Goal: Task Accomplishment & Management: Manage account settings

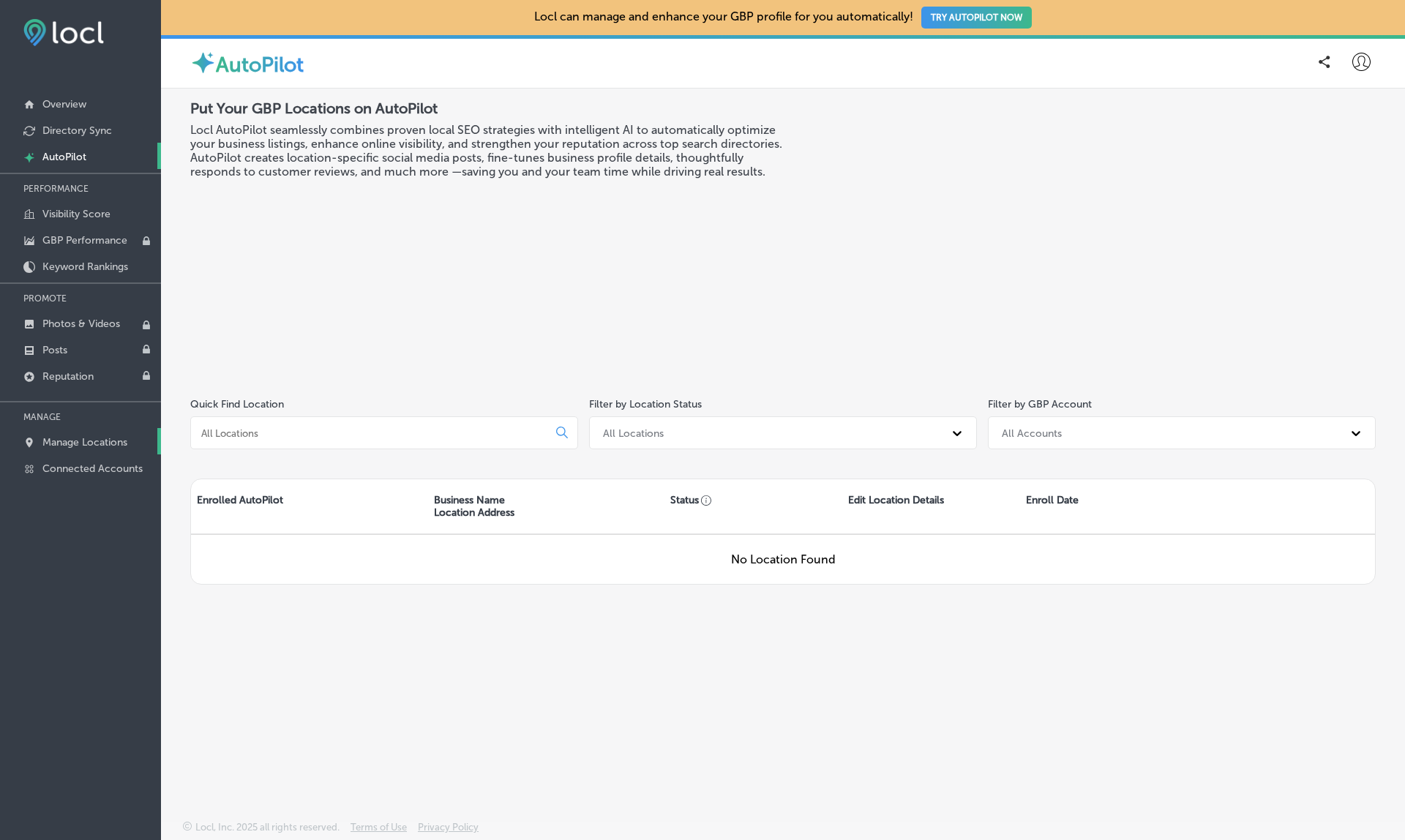
click at [104, 443] on p "Manage Locations" at bounding box center [84, 442] width 85 height 12
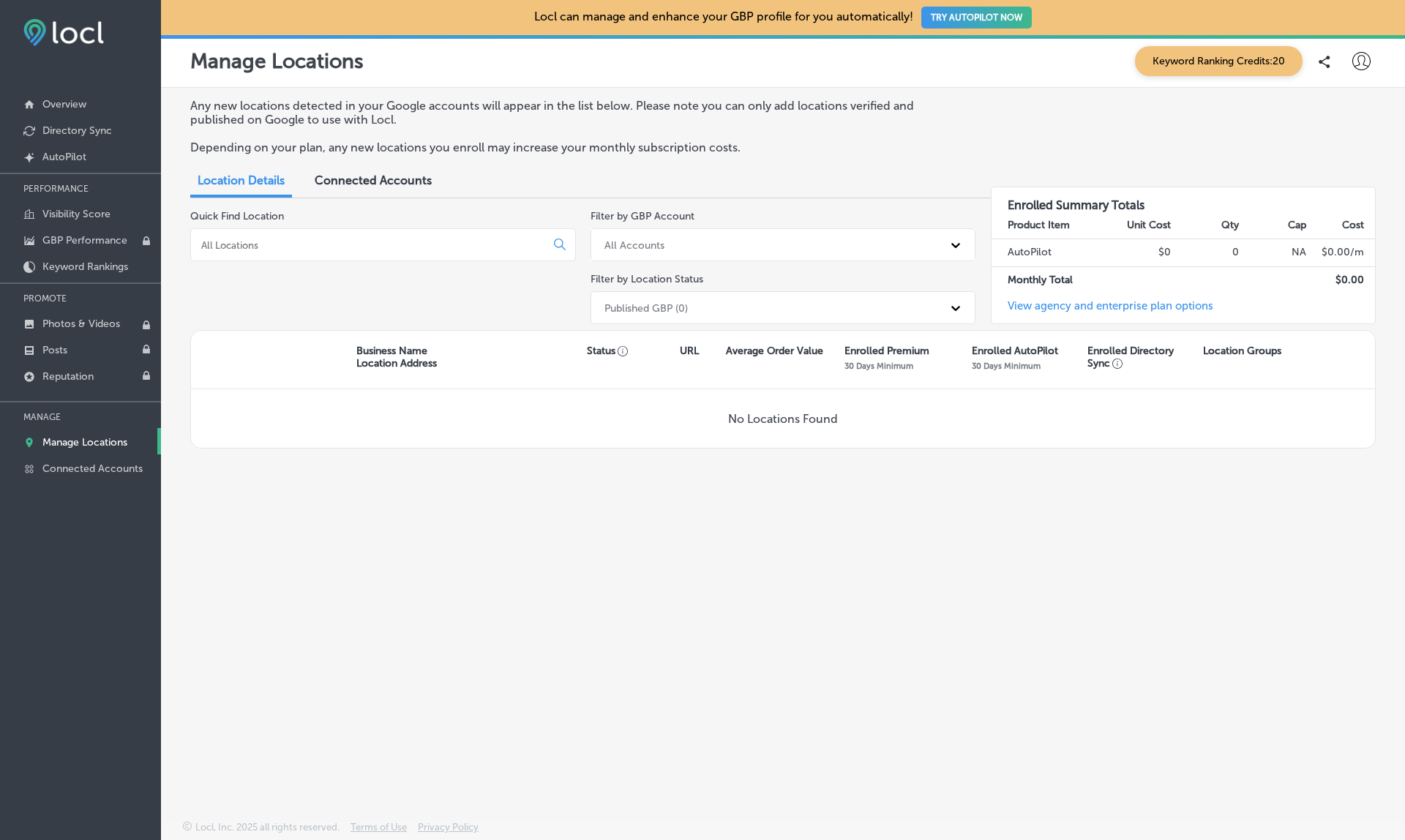
click at [711, 296] on div "Published GBP (0)" at bounding box center [770, 308] width 346 height 24
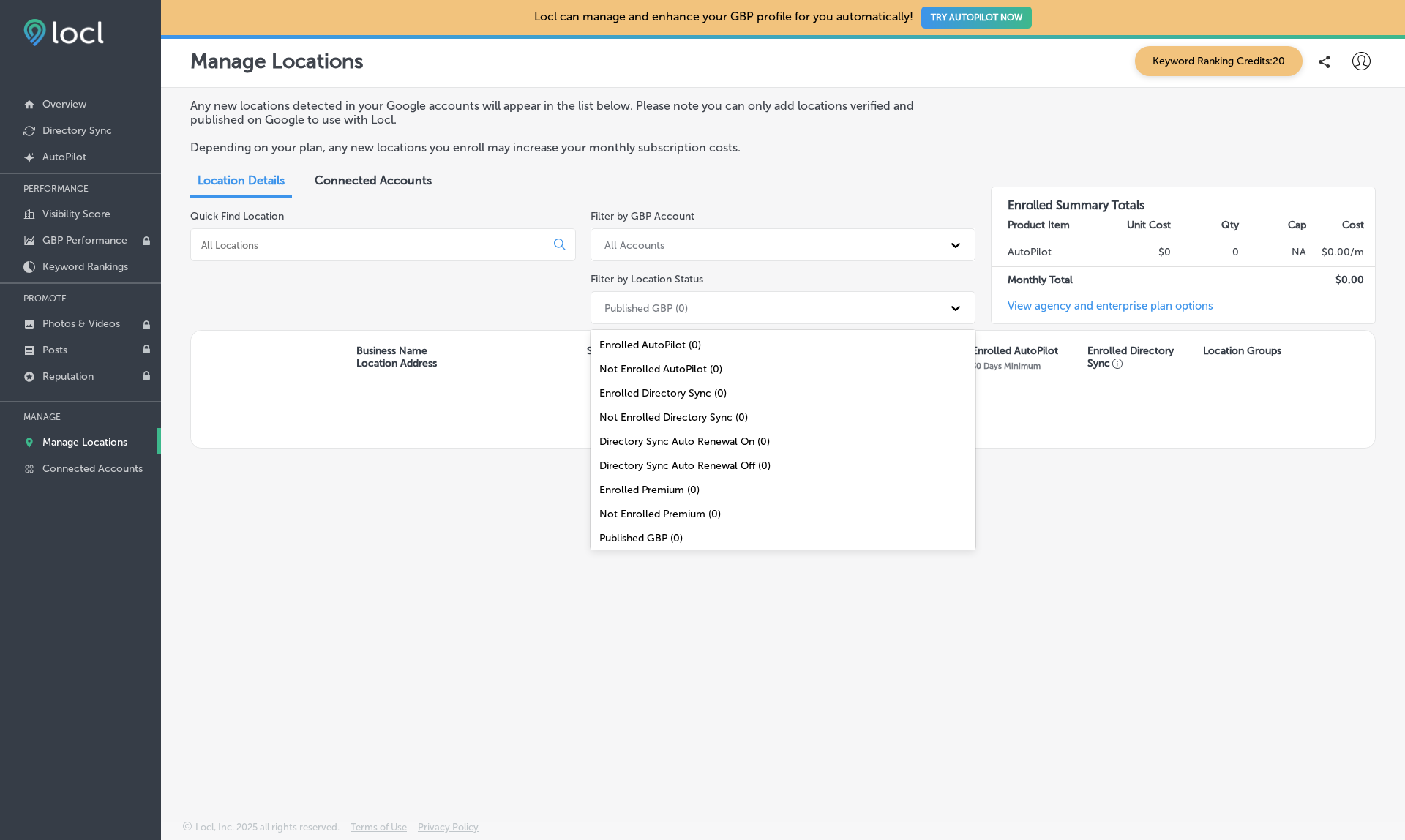
scroll to position [52, 0]
click at [647, 533] on div "All Locations (0)" at bounding box center [783, 534] width 386 height 24
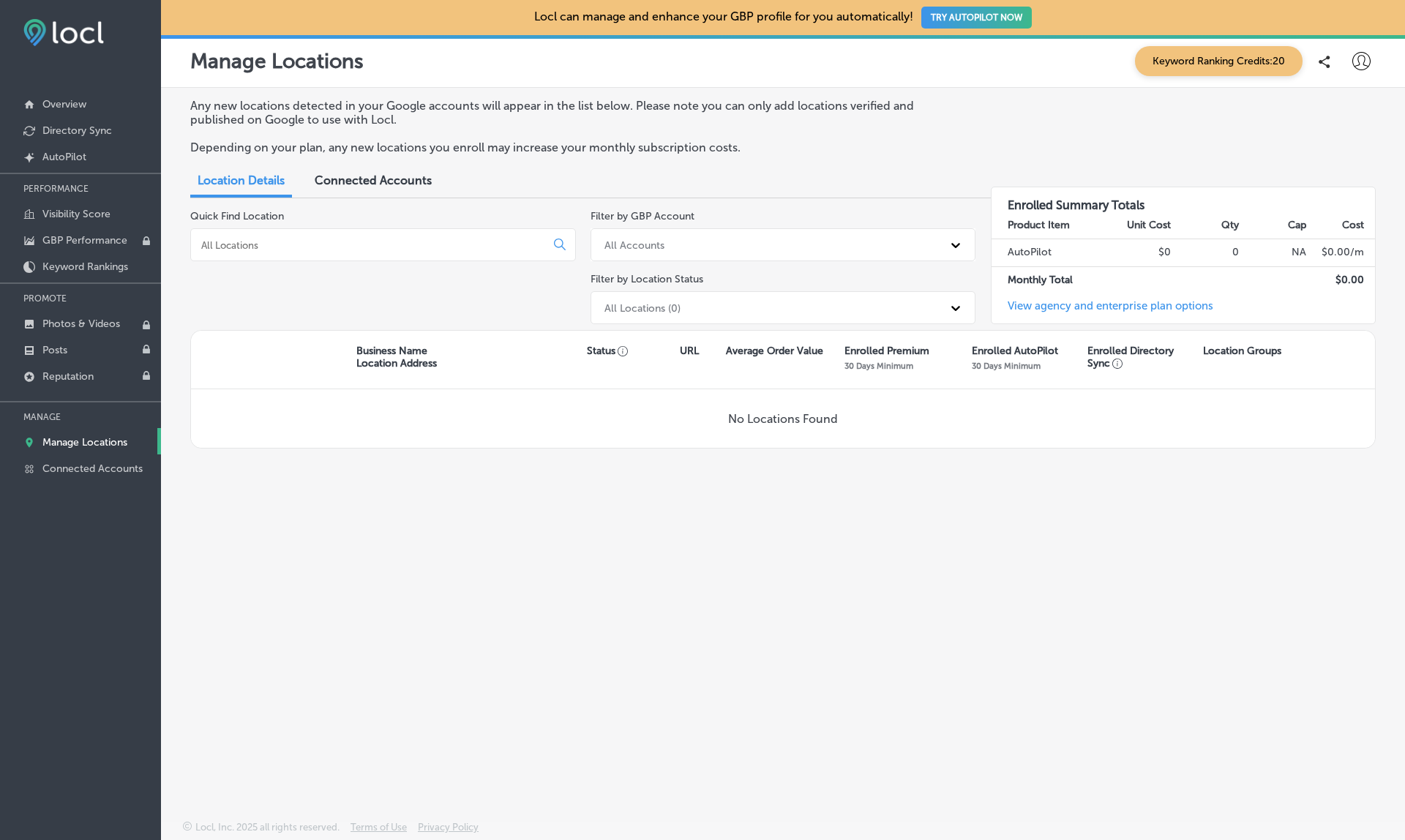
click at [360, 180] on span "Connected Accounts" at bounding box center [373, 180] width 117 height 14
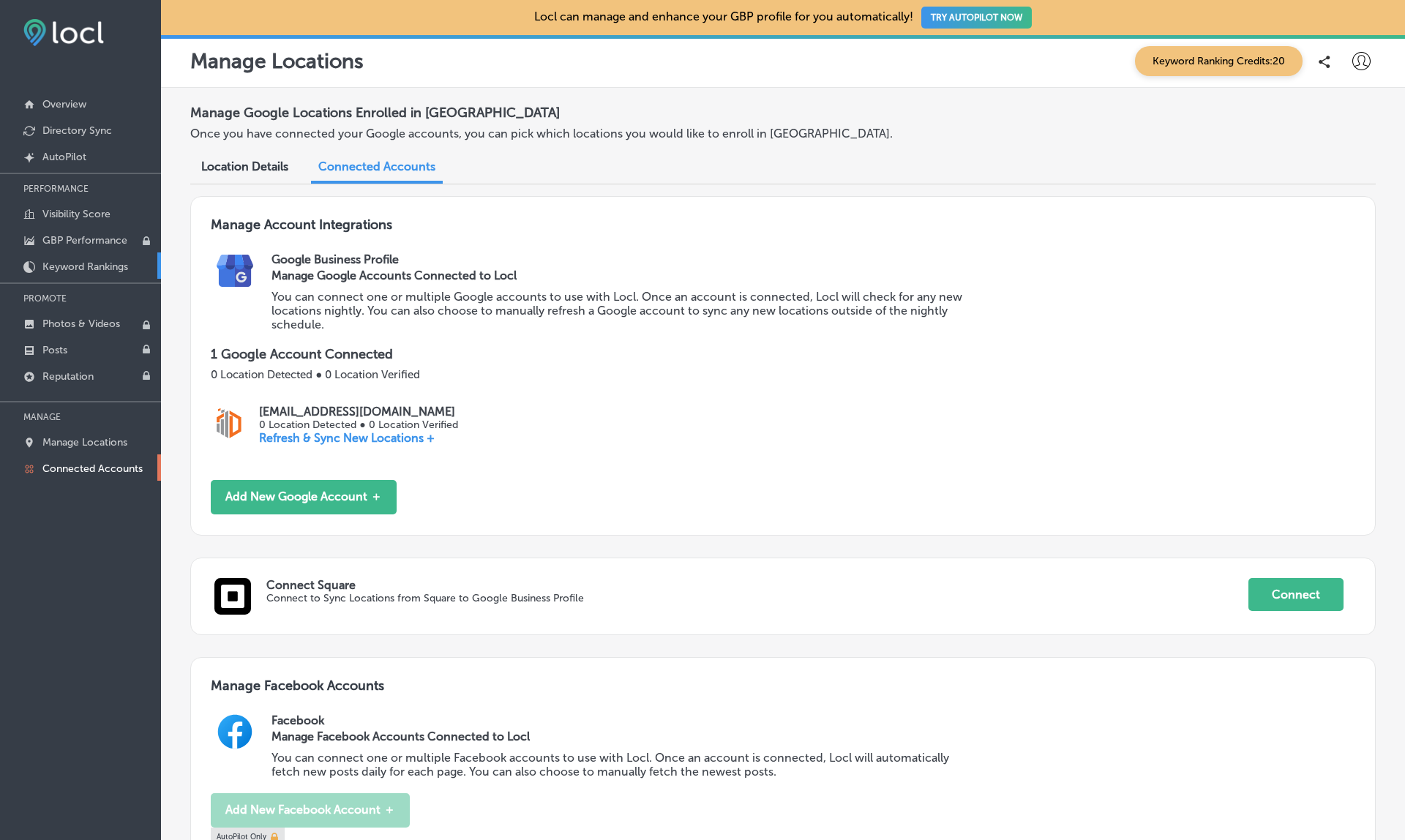
click at [57, 273] on link "Keyword Rankings" at bounding box center [80, 265] width 161 height 26
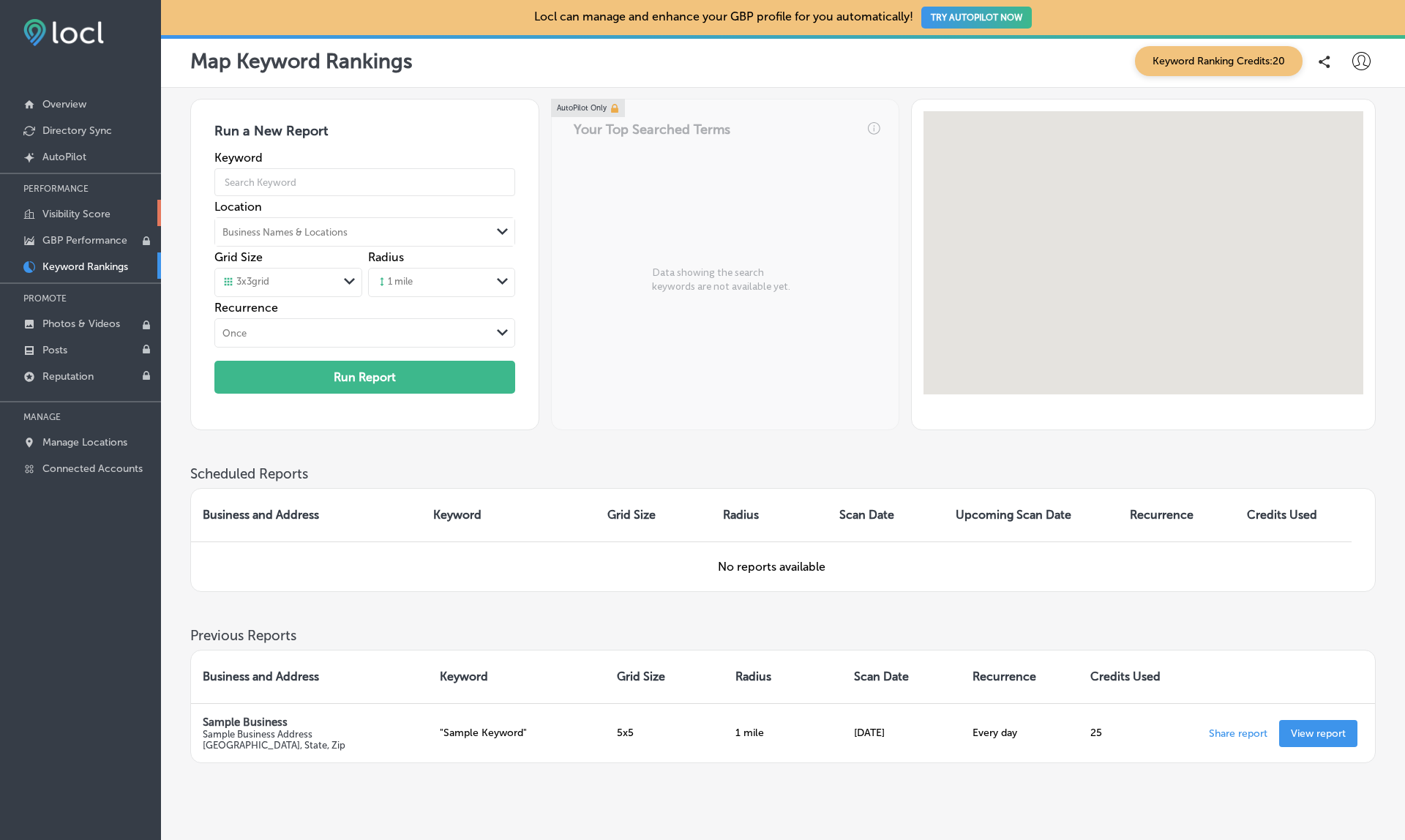
click at [89, 210] on p "Visibility Score" at bounding box center [76, 213] width 68 height 12
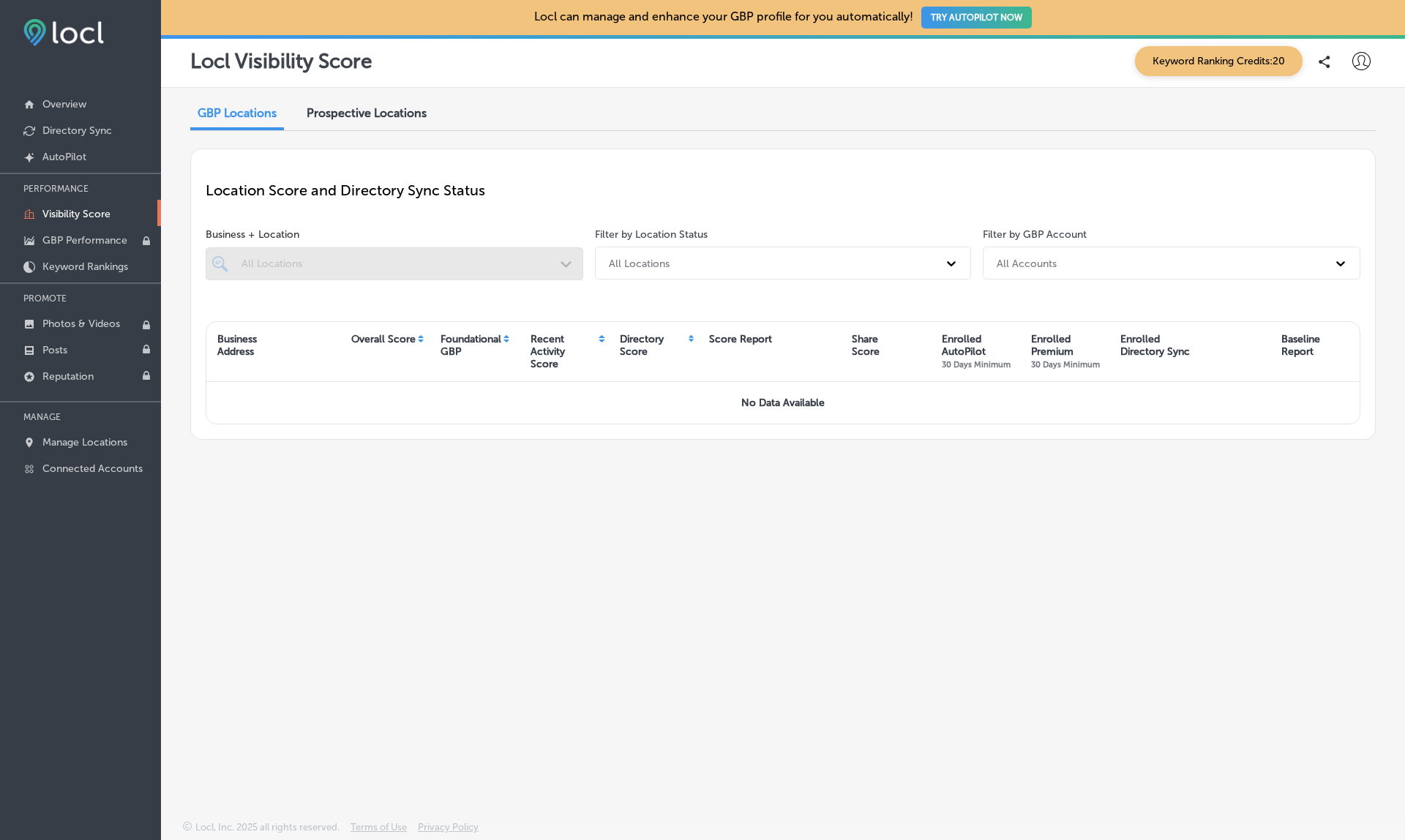
click at [392, 117] on span "Prospective Locations" at bounding box center [366, 113] width 120 height 14
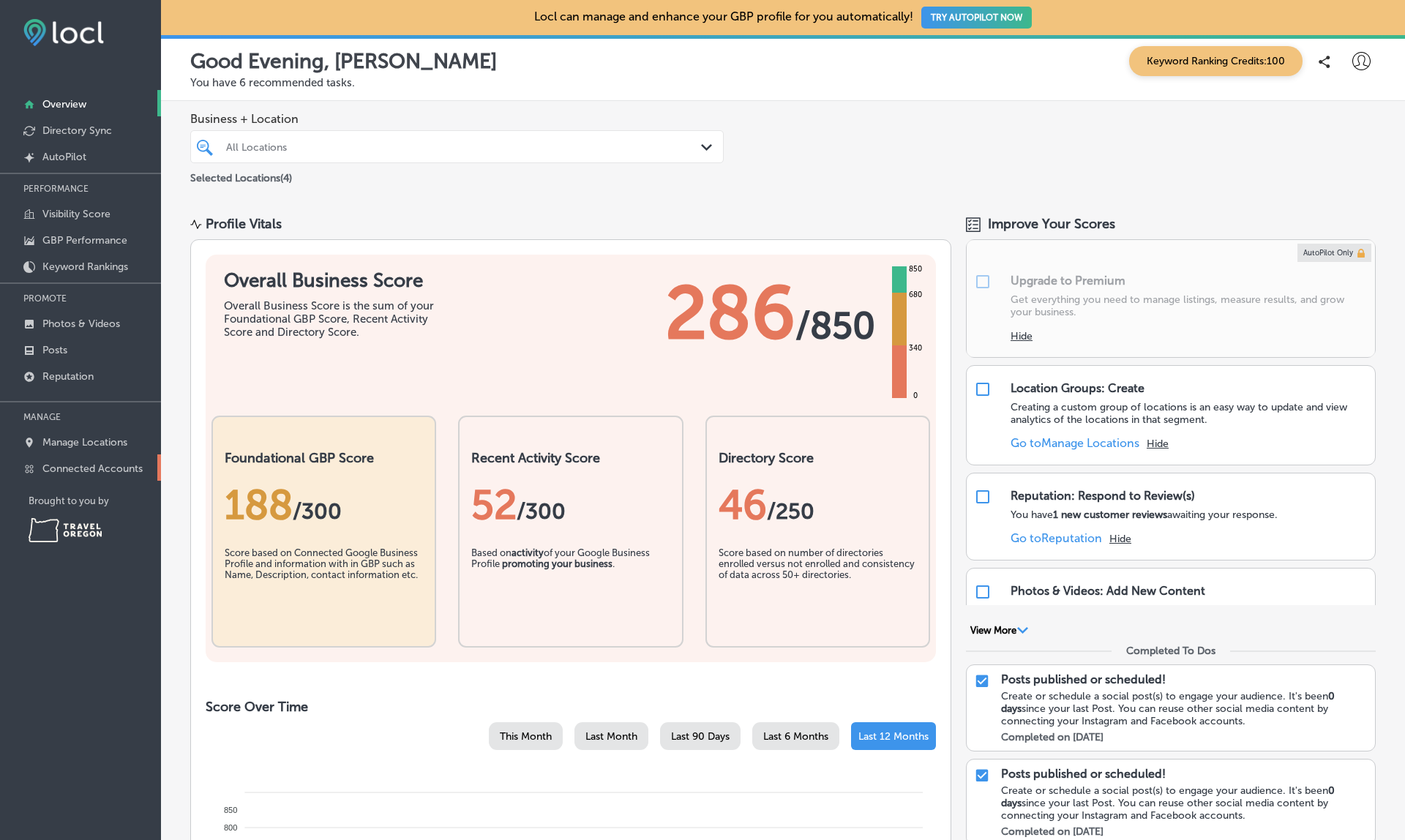
click at [73, 471] on p "Connected Accounts" at bounding box center [92, 468] width 101 height 12
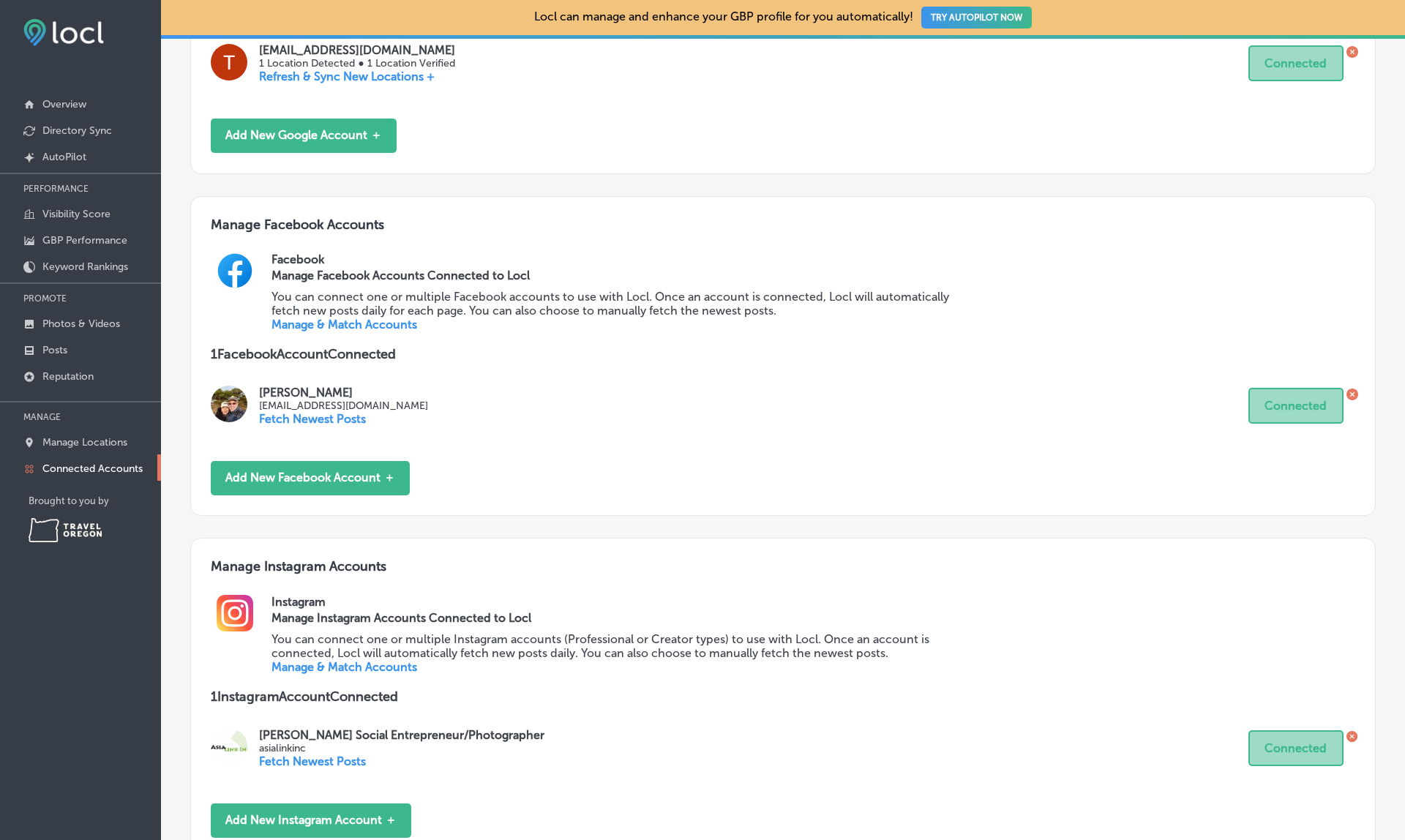
scroll to position [415, 0]
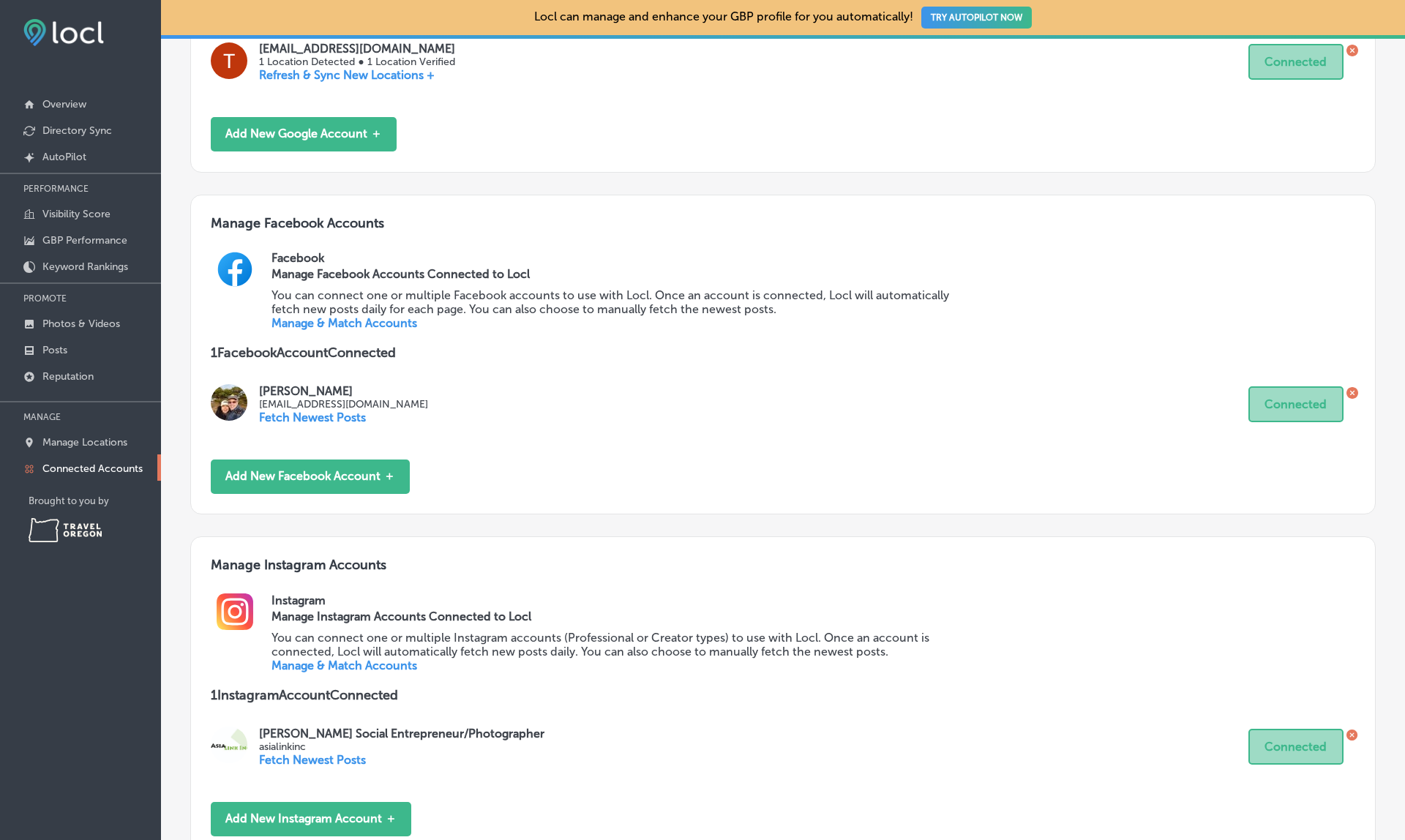
click at [351, 658] on link "Manage & Match Accounts" at bounding box center [345, 665] width 146 height 14
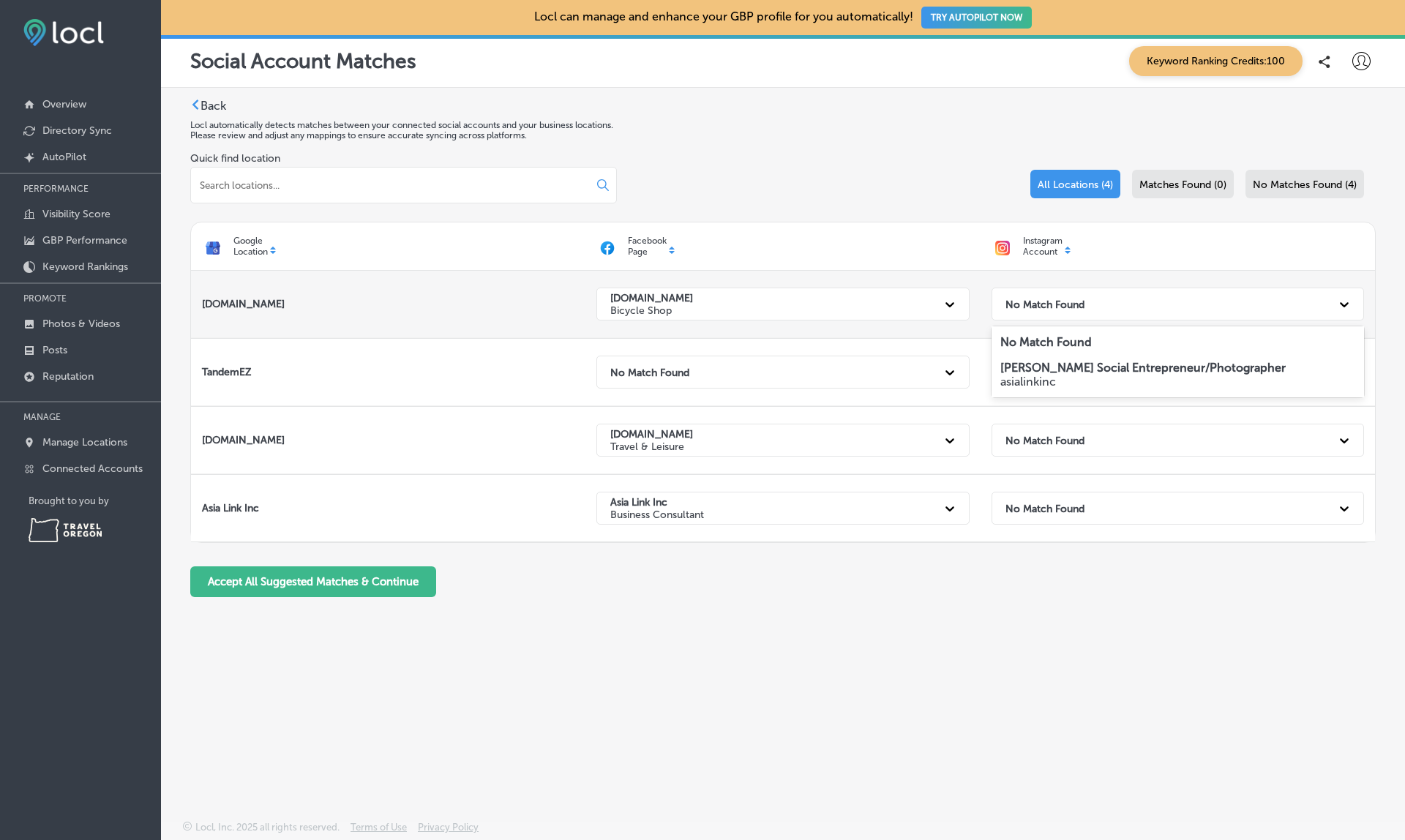
click at [1071, 297] on div "No Match Found" at bounding box center [1164, 304] width 333 height 30
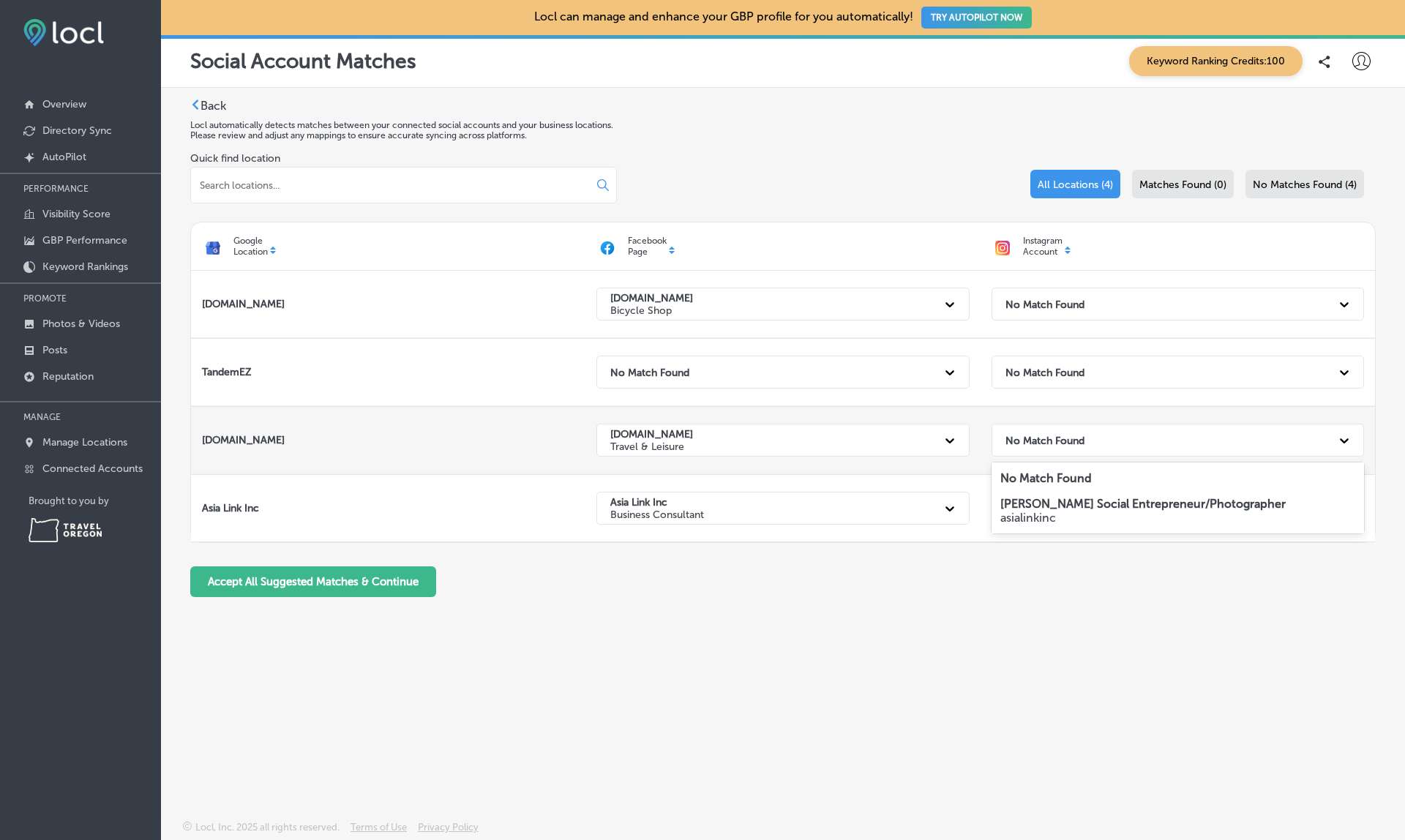
click at [1039, 432] on div "No Match Found" at bounding box center [1164, 439] width 333 height 30
click at [984, 409] on div "option No Match Found () focused, 1 of 2. 2 results available. Use Up and Down …" at bounding box center [1178, 440] width 395 height 66
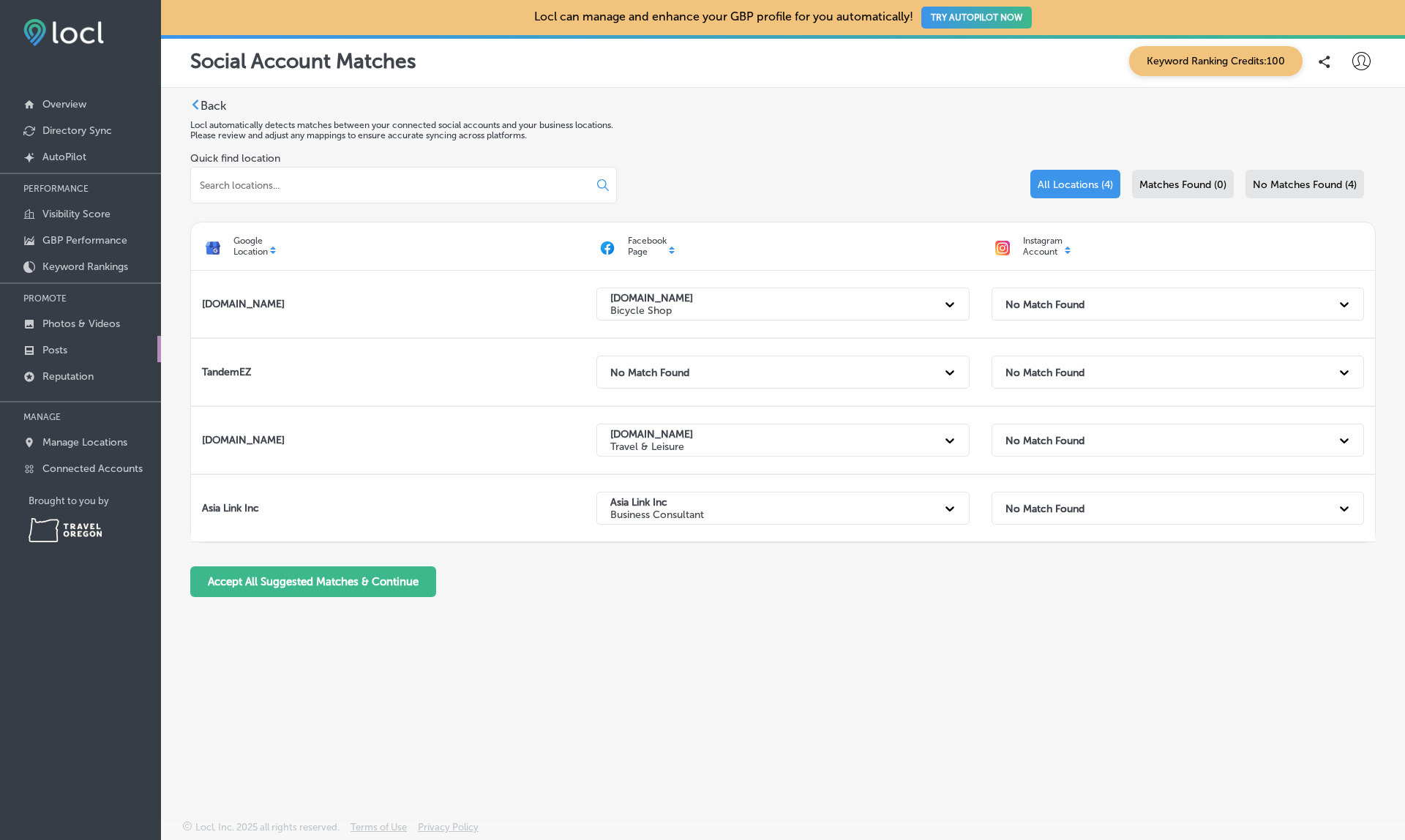
click at [1064, 500] on div "No Match Found" at bounding box center [1164, 508] width 333 height 30
click at [688, 96] on div "Back Locl automatically detects matches between your connected social accounts …" at bounding box center [783, 419] width 1244 height 664
click at [603, 96] on div "Back Locl automatically detects matches between your connected social accounts …" at bounding box center [783, 419] width 1244 height 664
